Goal: Information Seeking & Learning: Learn about a topic

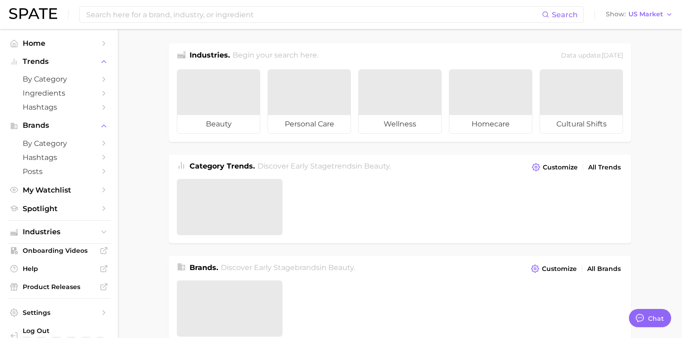
type textarea "x"
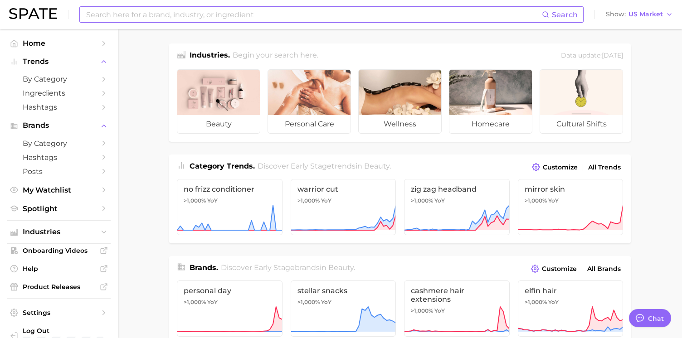
click at [181, 18] on input at bounding box center [313, 14] width 457 height 15
type input "no mascara"
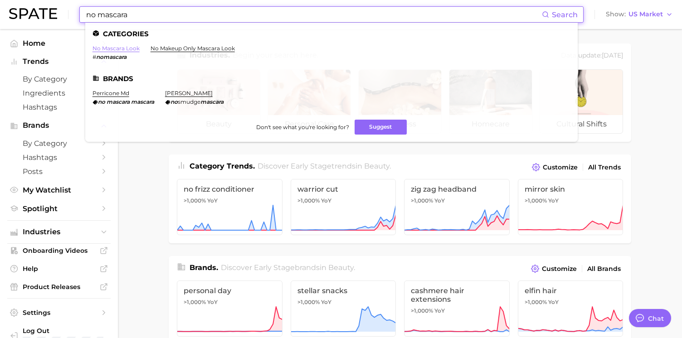
click at [127, 49] on link "no mascara look" at bounding box center [116, 48] width 47 height 7
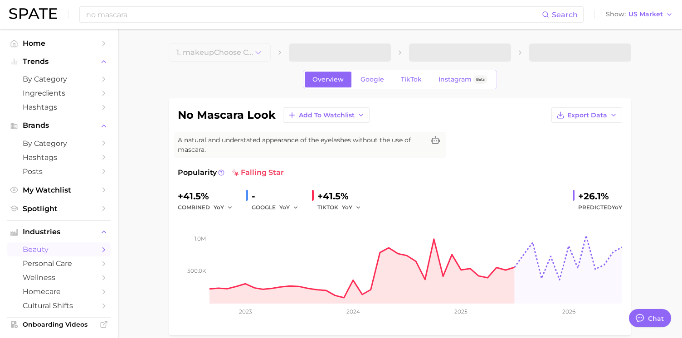
type textarea "x"
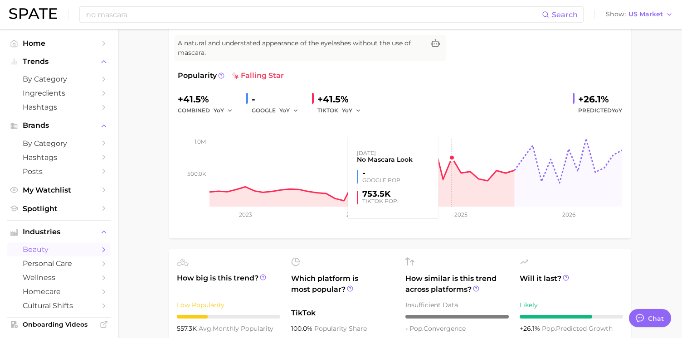
scroll to position [104, 0]
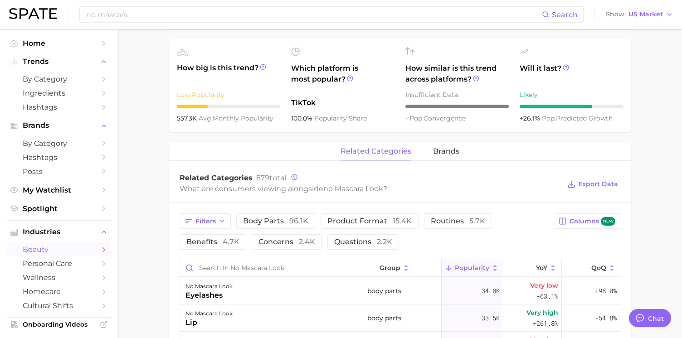
click at [498, 243] on div "Filters body parts 96.1k product format 15.4k routines 5.7k benefits 4.7k conce…" at bounding box center [364, 232] width 369 height 36
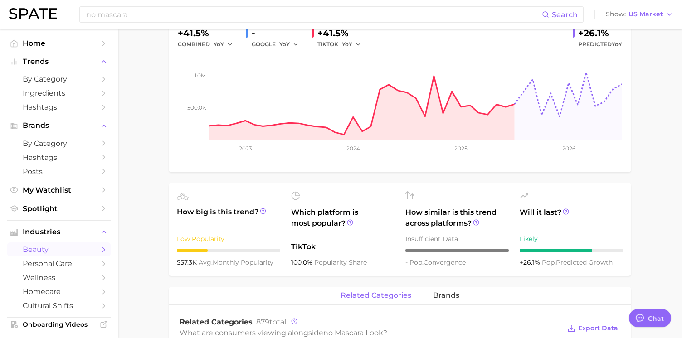
scroll to position [222, 0]
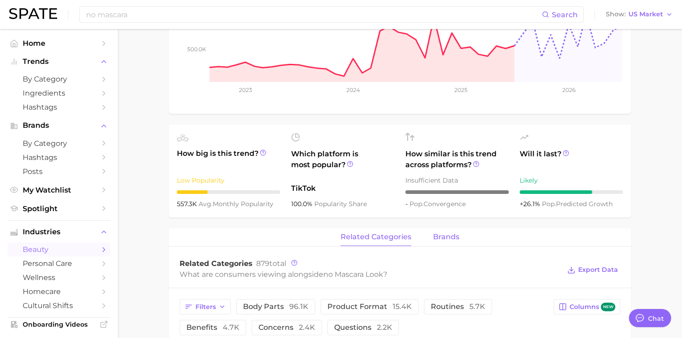
click at [452, 241] on span "brands" at bounding box center [446, 237] width 26 height 8
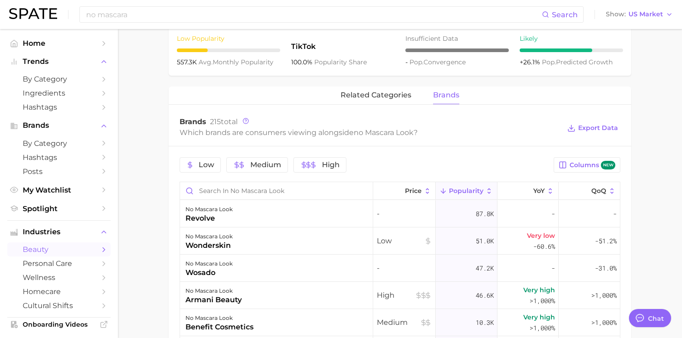
scroll to position [361, 0]
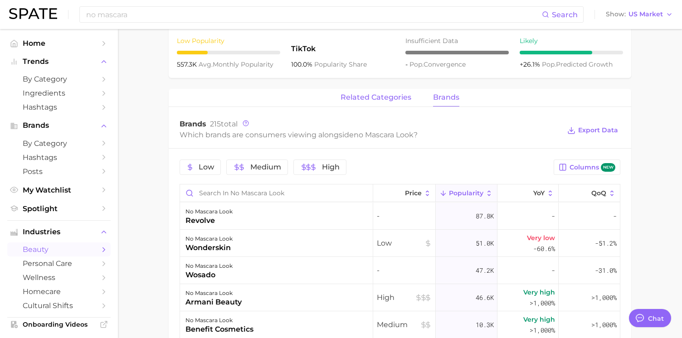
click at [398, 101] on span "related categories" at bounding box center [376, 97] width 71 height 8
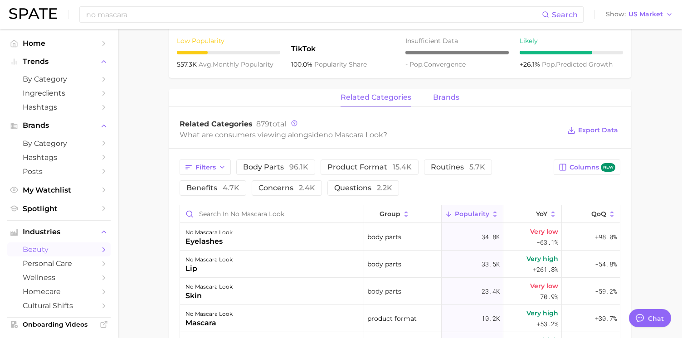
click at [447, 106] on button "brands" at bounding box center [446, 98] width 26 height 18
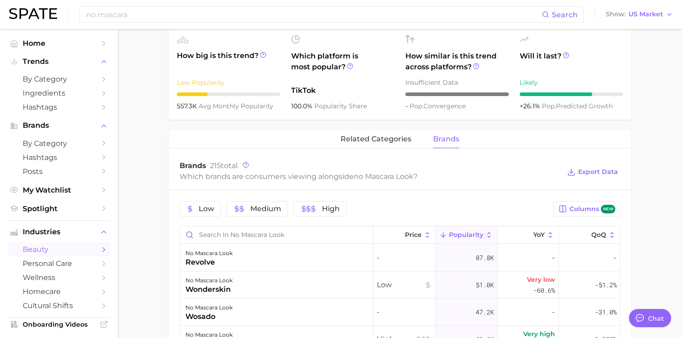
scroll to position [0, 0]
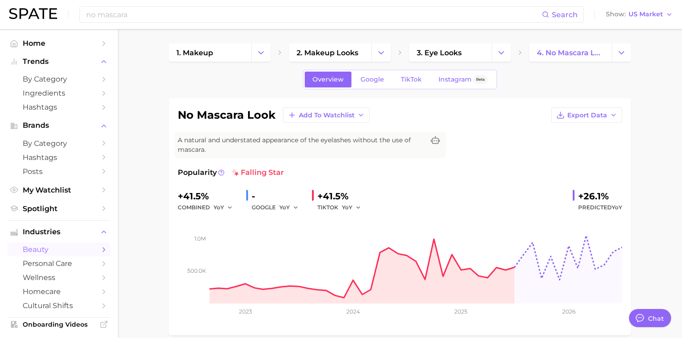
click at [410, 195] on div "+41.5% combined YoY - GOOGLE YoY +41.5% TIKTOK YoY +26.1% Predicted YoY" at bounding box center [400, 201] width 444 height 24
click at [405, 77] on span "TikTok" at bounding box center [411, 80] width 21 height 8
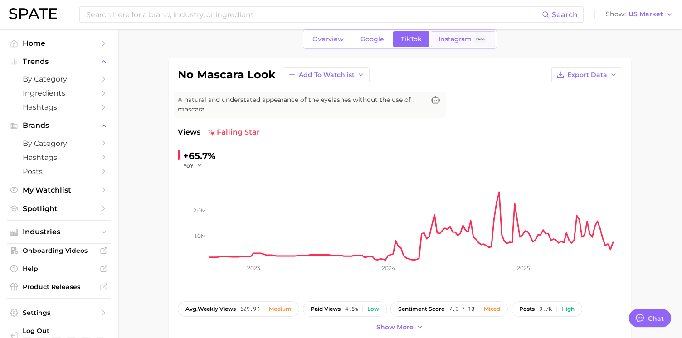
click at [463, 39] on span "Instagram" at bounding box center [455, 39] width 33 height 8
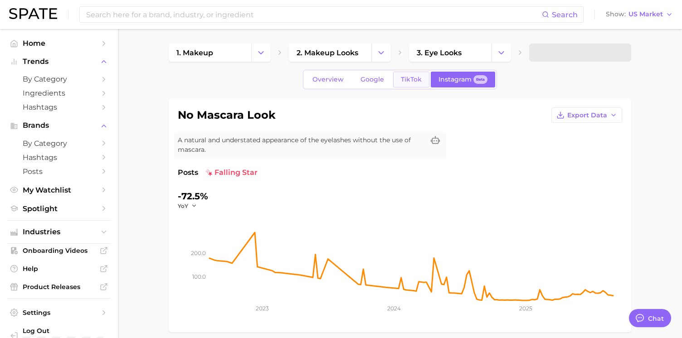
click at [410, 79] on span "TikTok" at bounding box center [411, 80] width 21 height 8
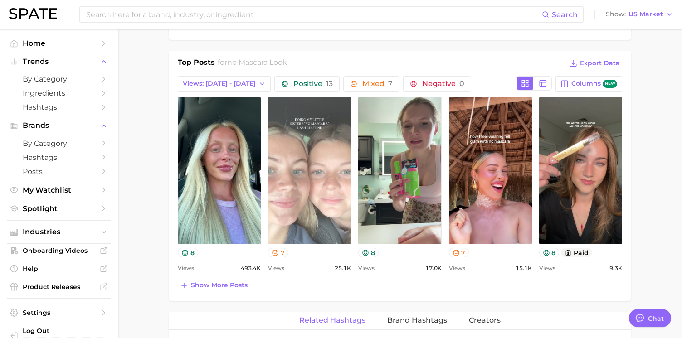
scroll to position [404, 0]
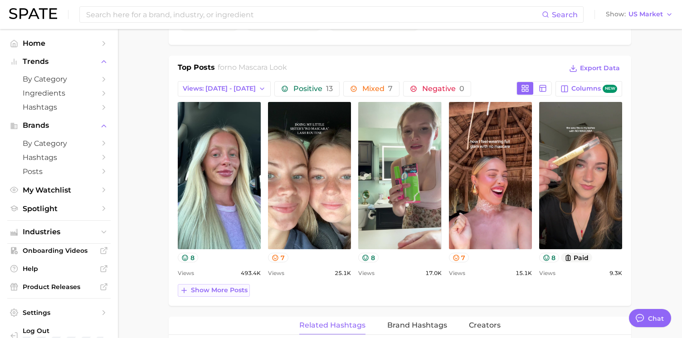
click at [210, 291] on span "Show more posts" at bounding box center [219, 291] width 57 height 8
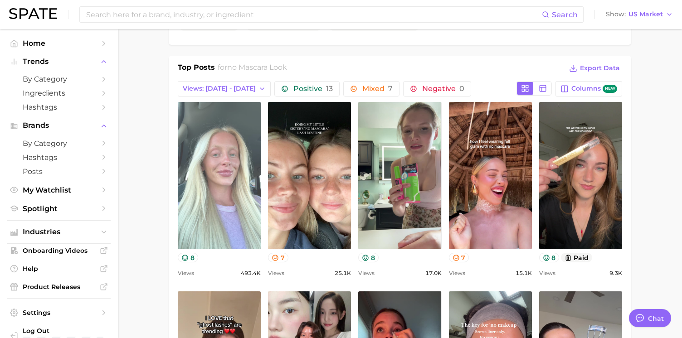
scroll to position [0, 0]
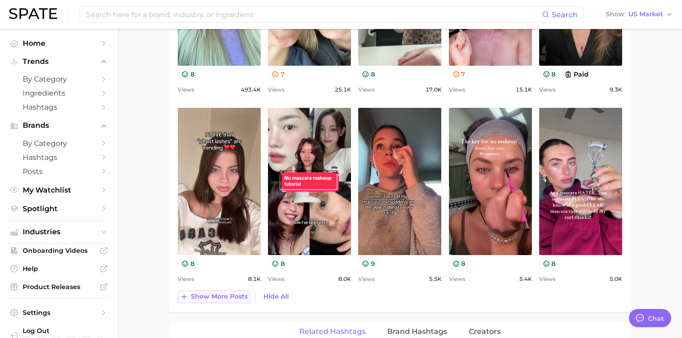
click at [234, 300] on span "Show more posts" at bounding box center [219, 297] width 57 height 8
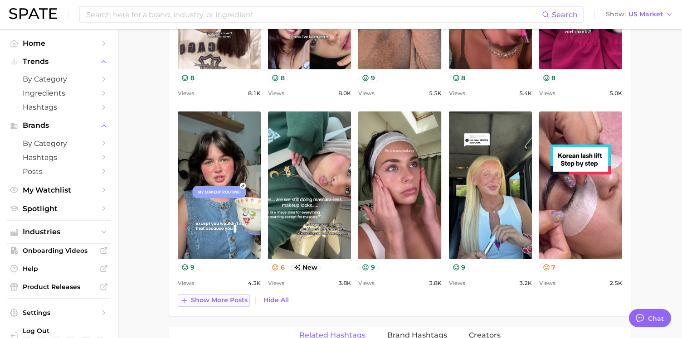
click at [223, 294] on button "Show more posts" at bounding box center [214, 300] width 72 height 13
